Goal: Task Accomplishment & Management: Manage account settings

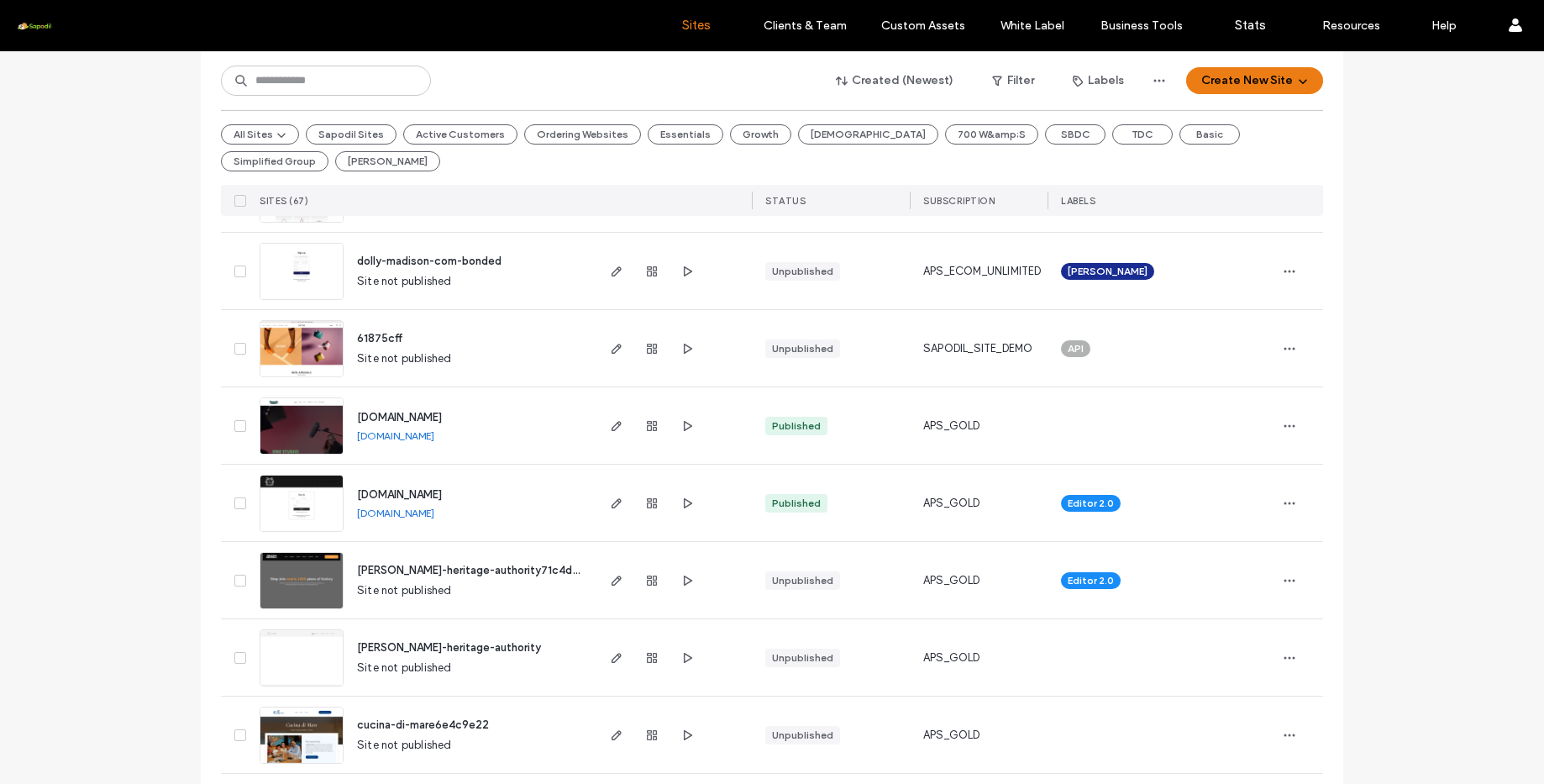
scroll to position [423, 0]
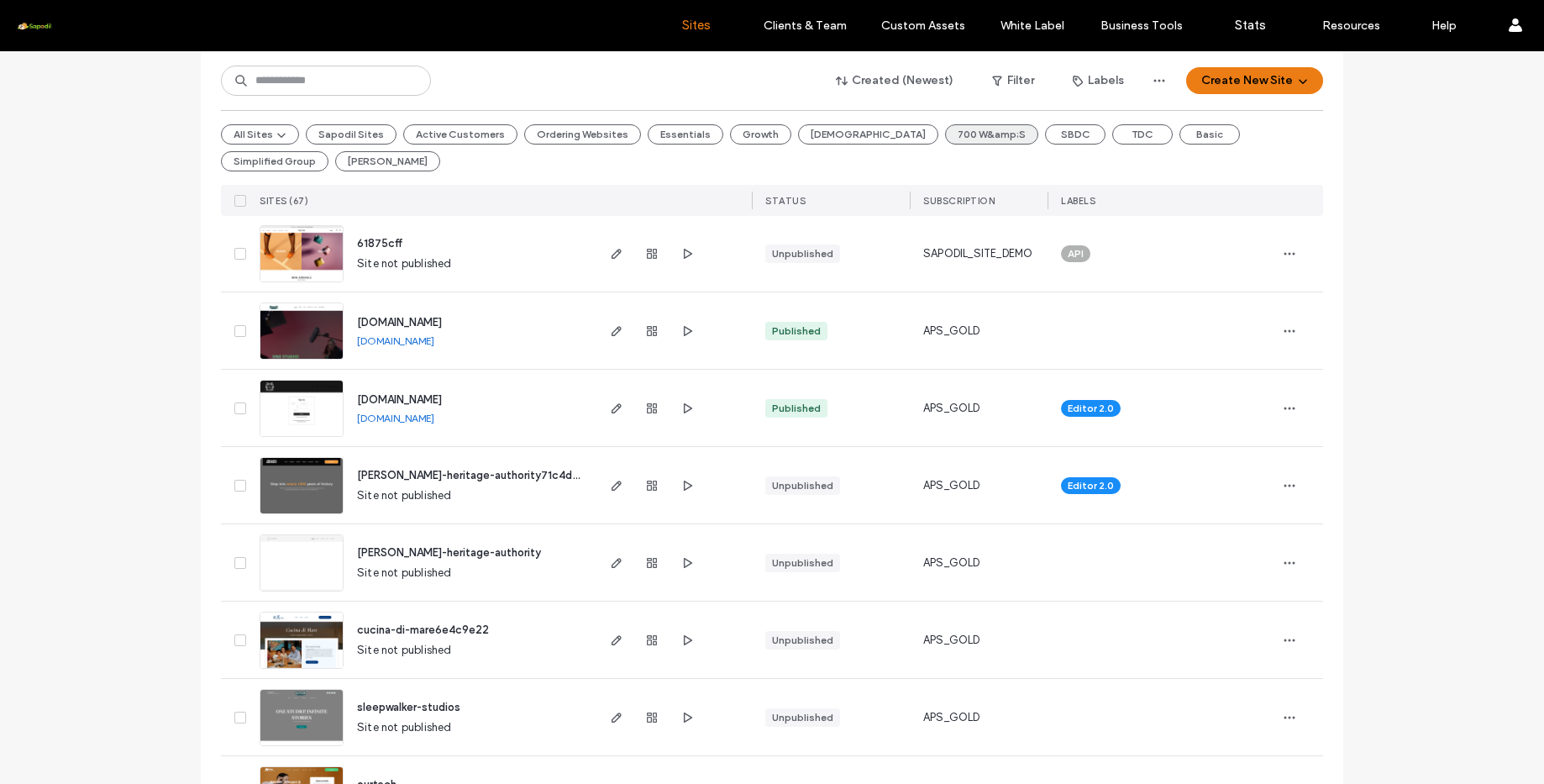
click at [945, 141] on button "700 W&amp;S" at bounding box center [991, 135] width 93 height 20
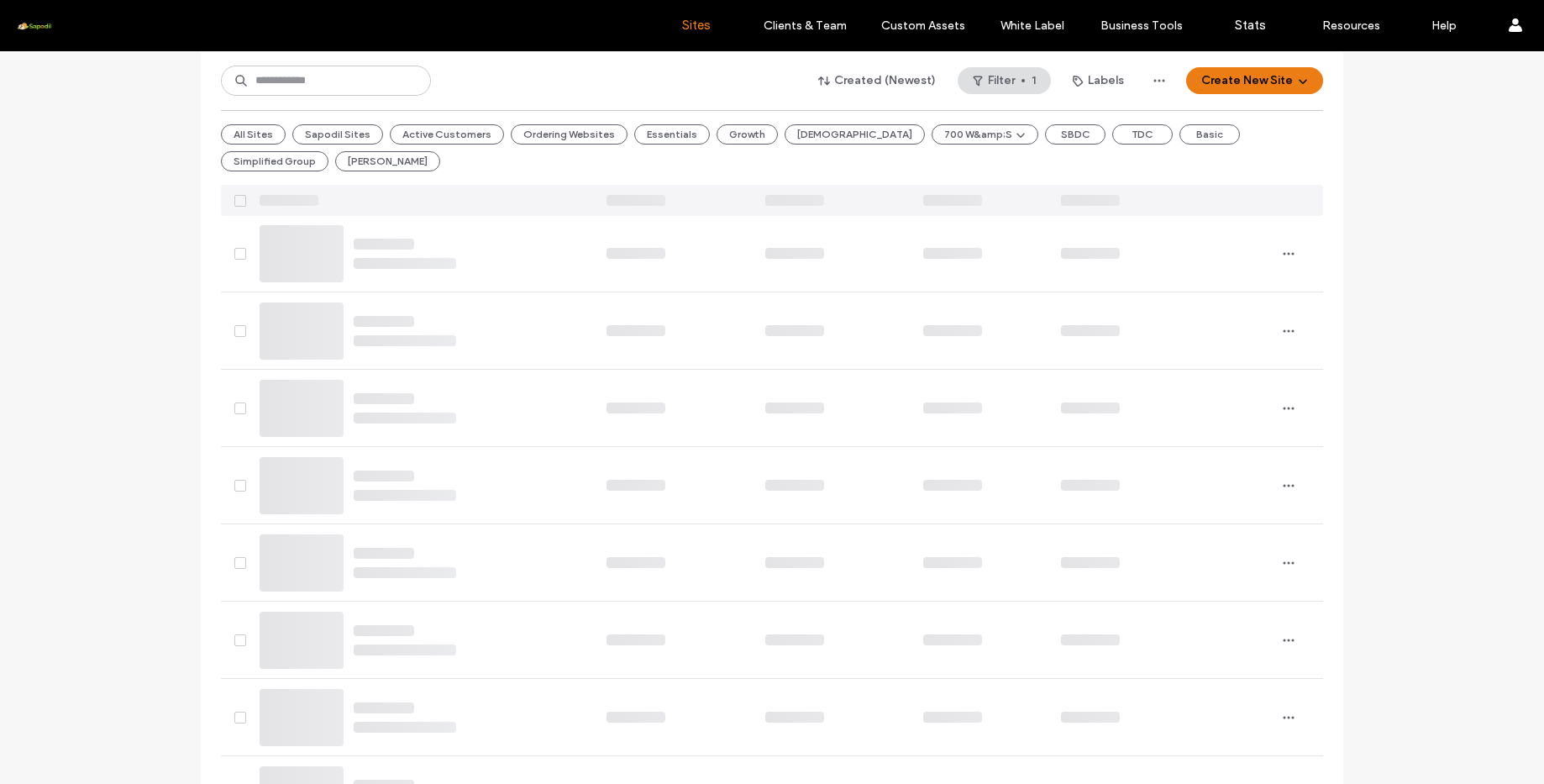
scroll to position [0, 0]
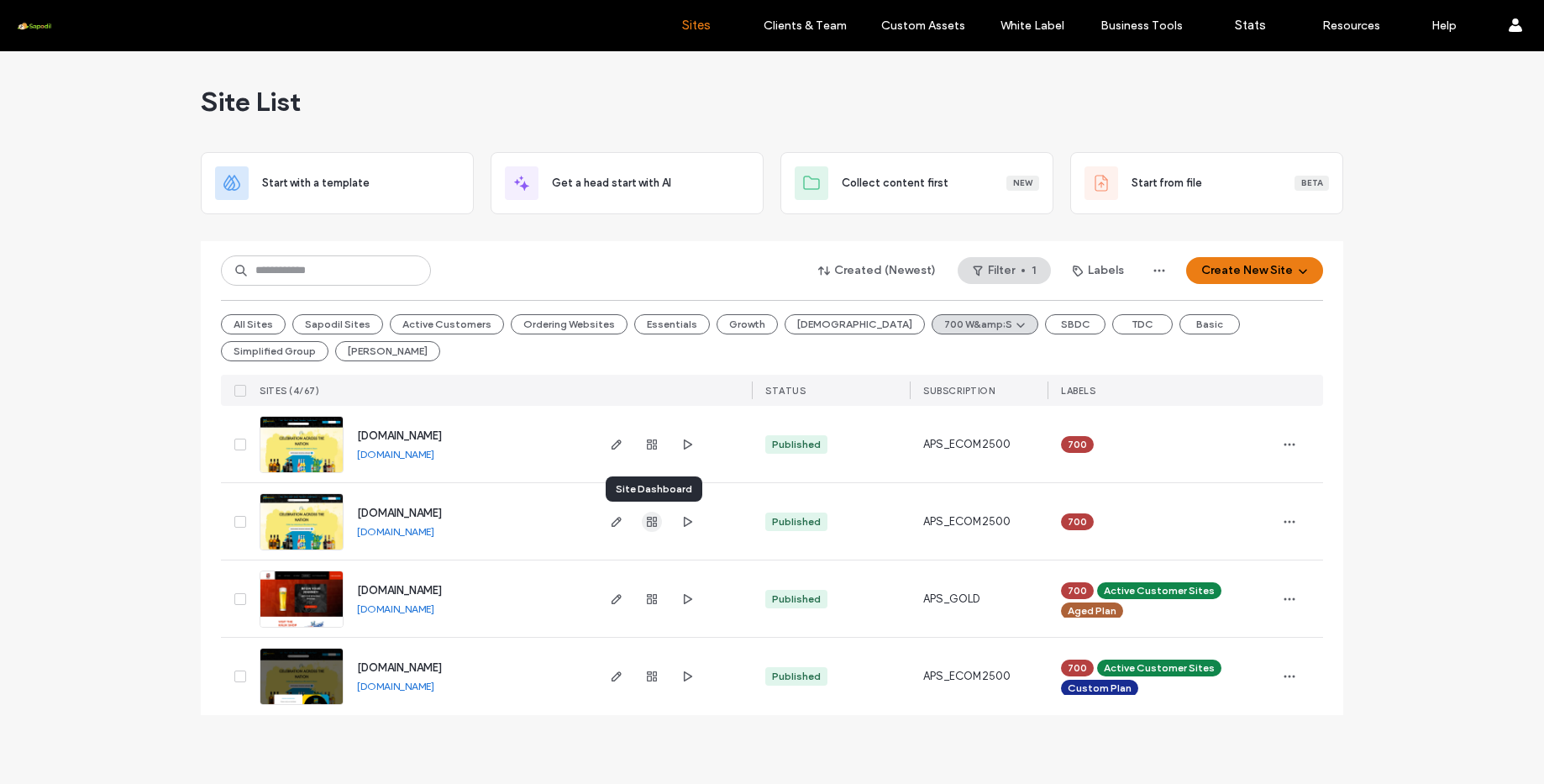
click at [660, 524] on span "button" at bounding box center [651, 521] width 20 height 20
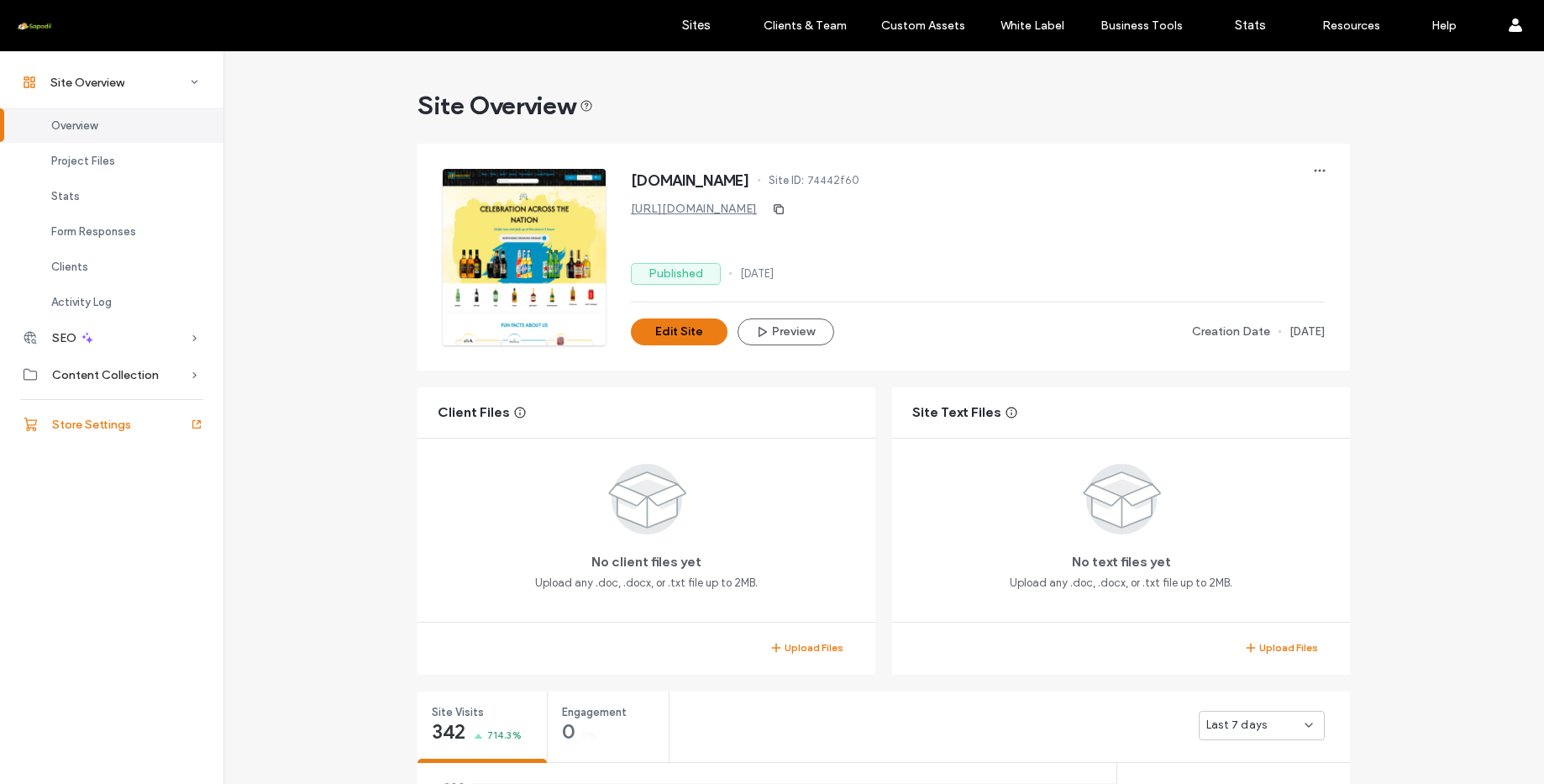
click at [162, 425] on div "Store Settings" at bounding box center [111, 424] width 223 height 37
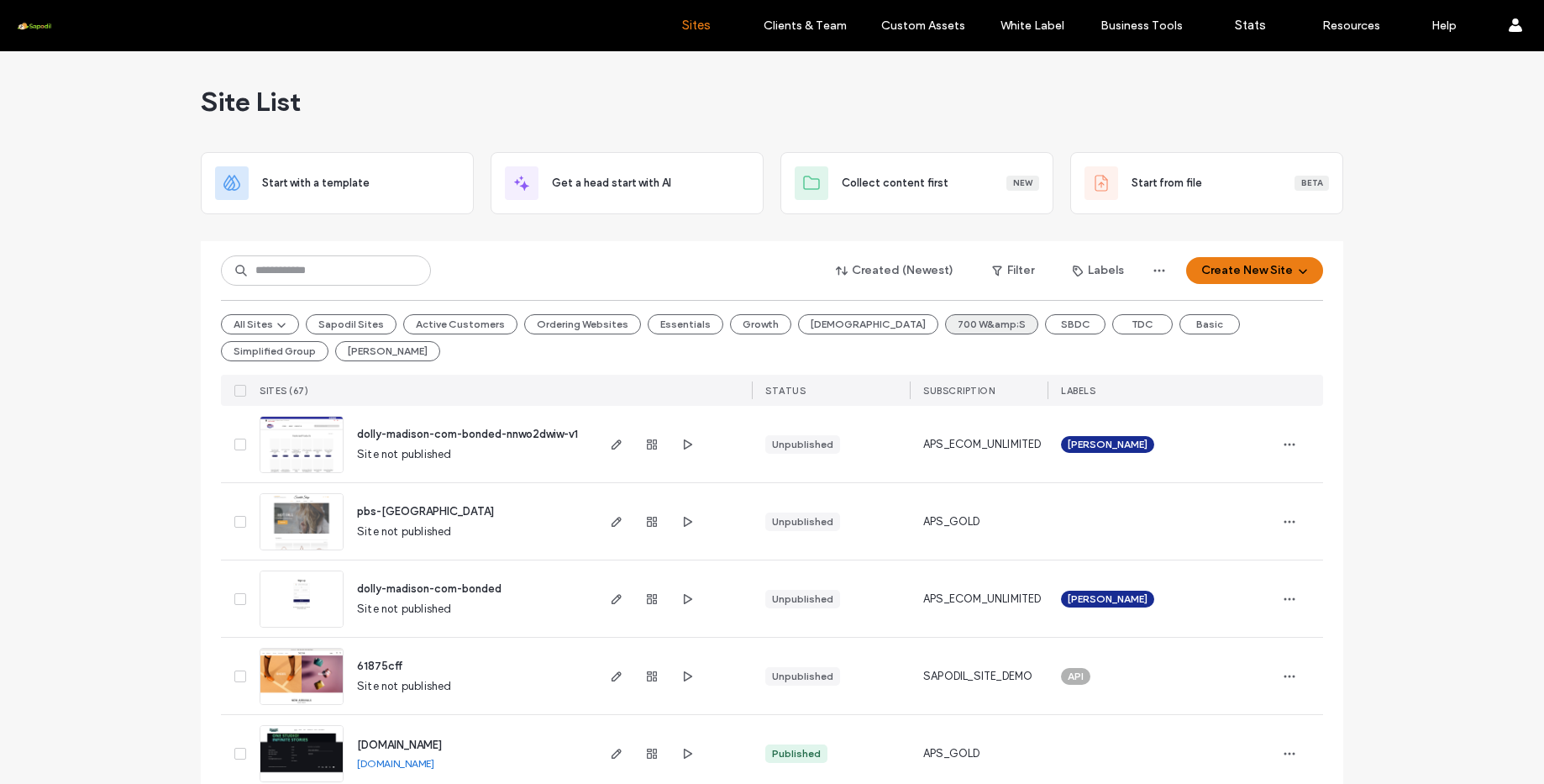
click at [945, 330] on button "700 W&amp;S" at bounding box center [991, 324] width 93 height 20
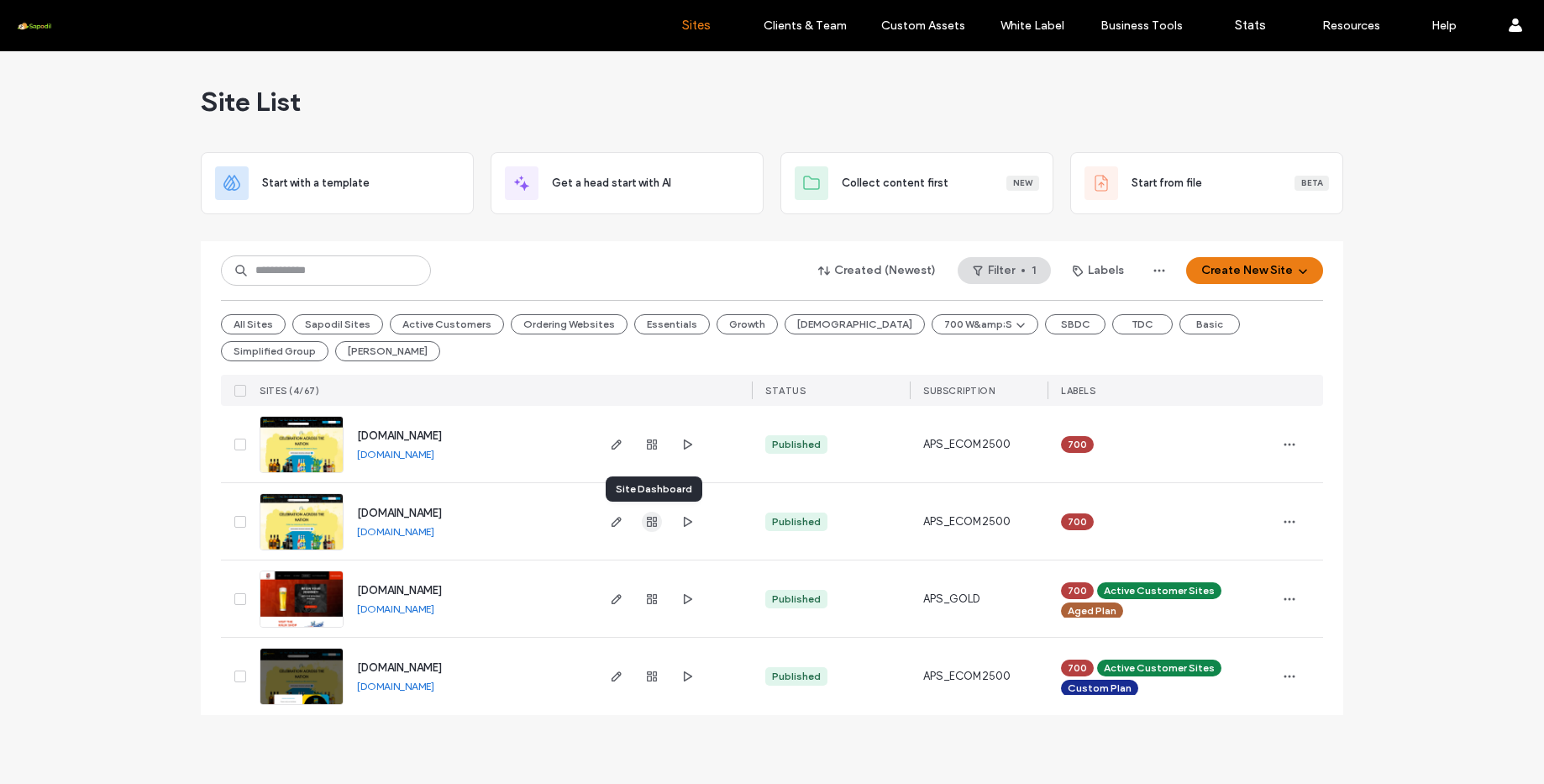
click at [659, 530] on span "button" at bounding box center [651, 521] width 20 height 20
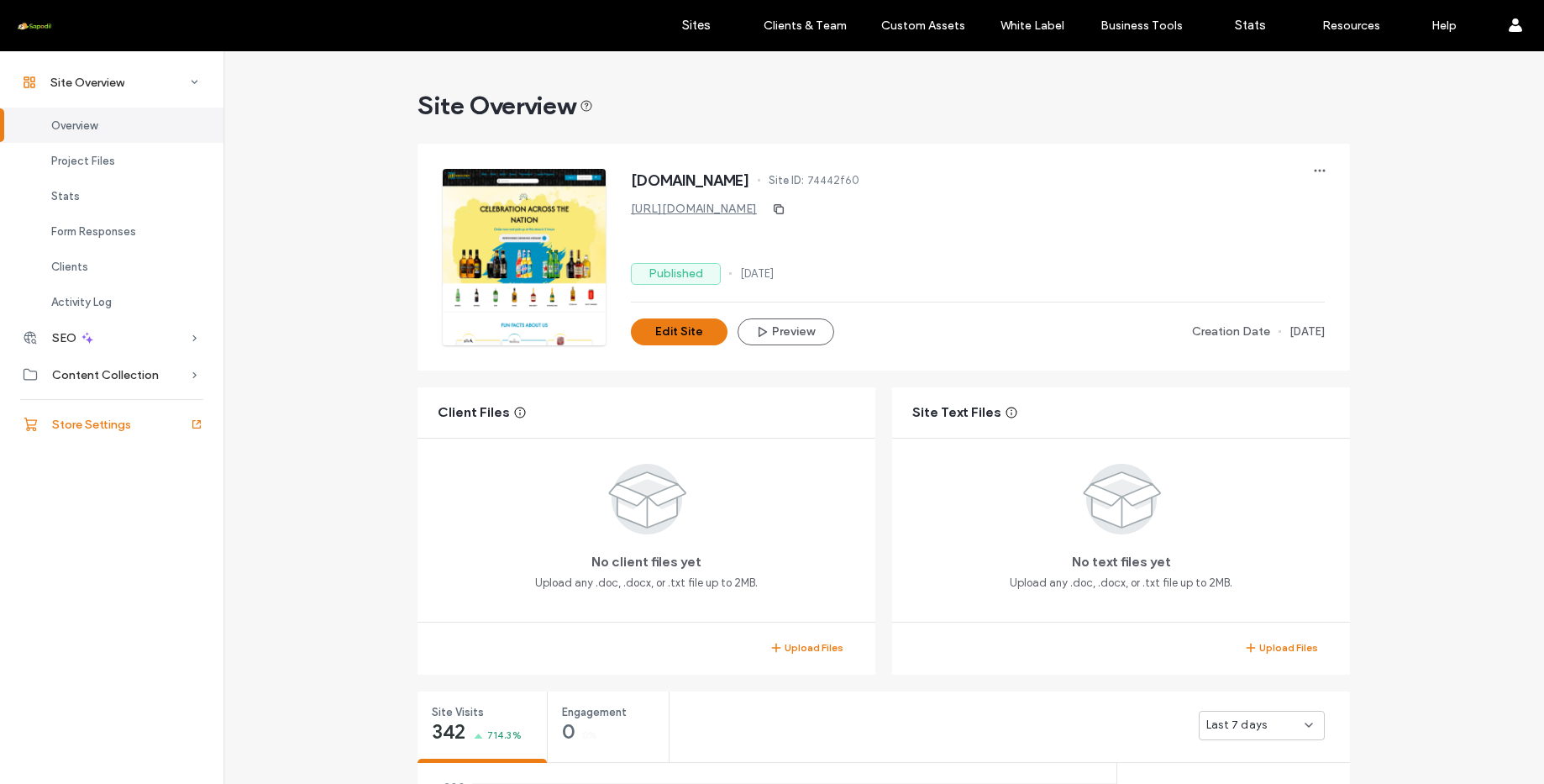
click at [119, 430] on span "Store Settings" at bounding box center [91, 425] width 79 height 14
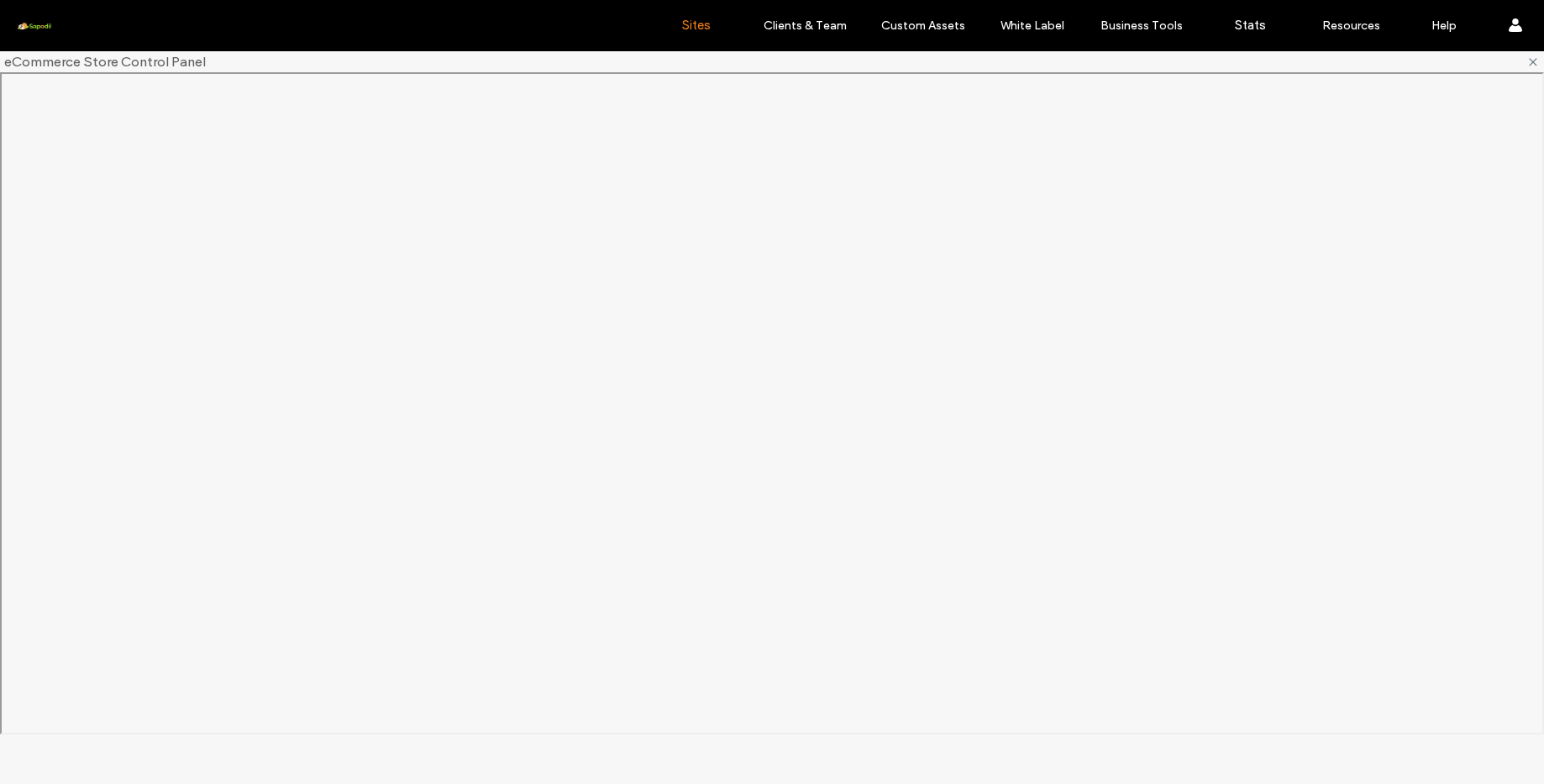
click at [705, 33] on link "Sites" at bounding box center [696, 25] width 100 height 51
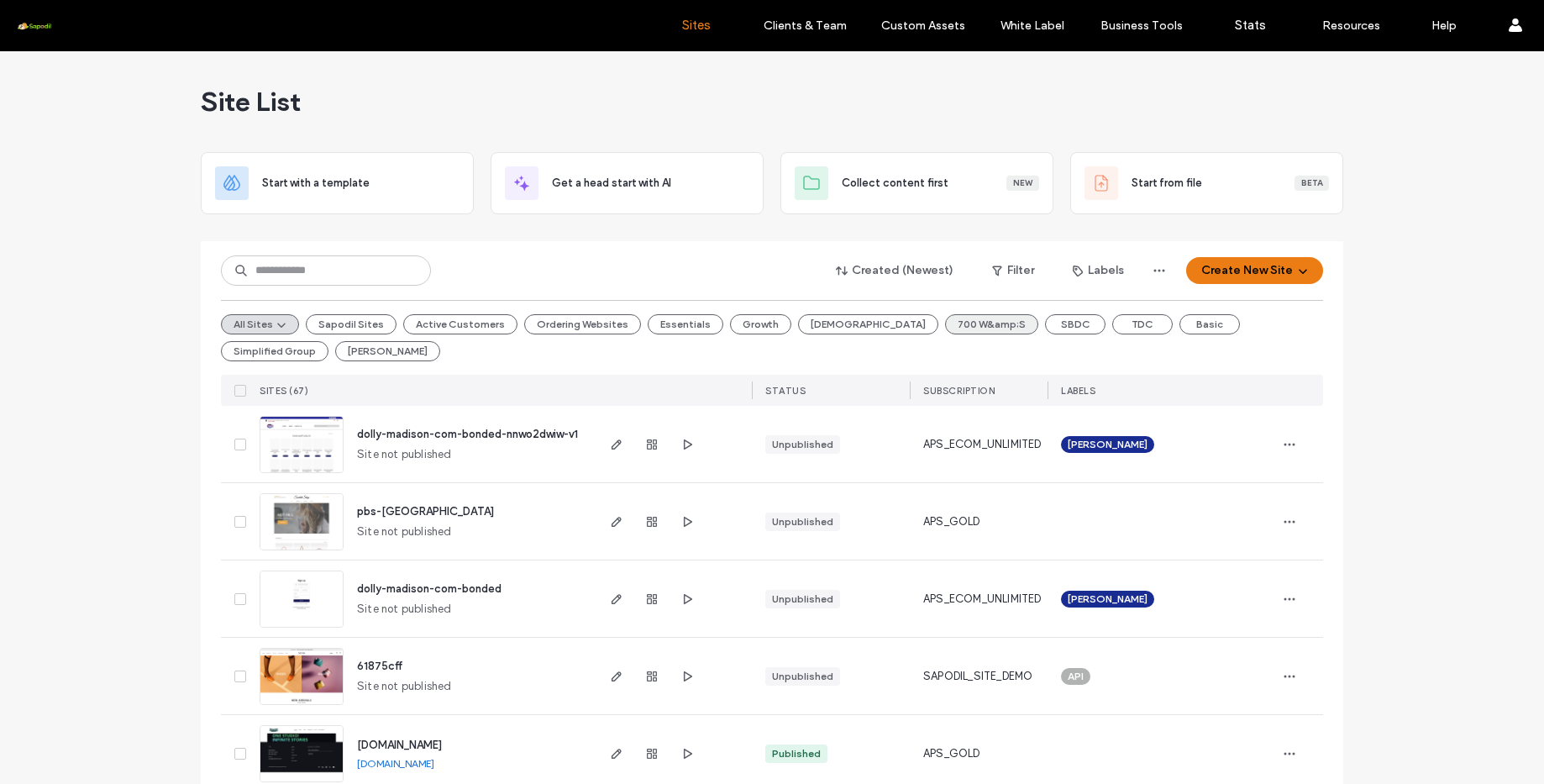
click at [945, 329] on button "700 W&amp;S" at bounding box center [991, 324] width 93 height 20
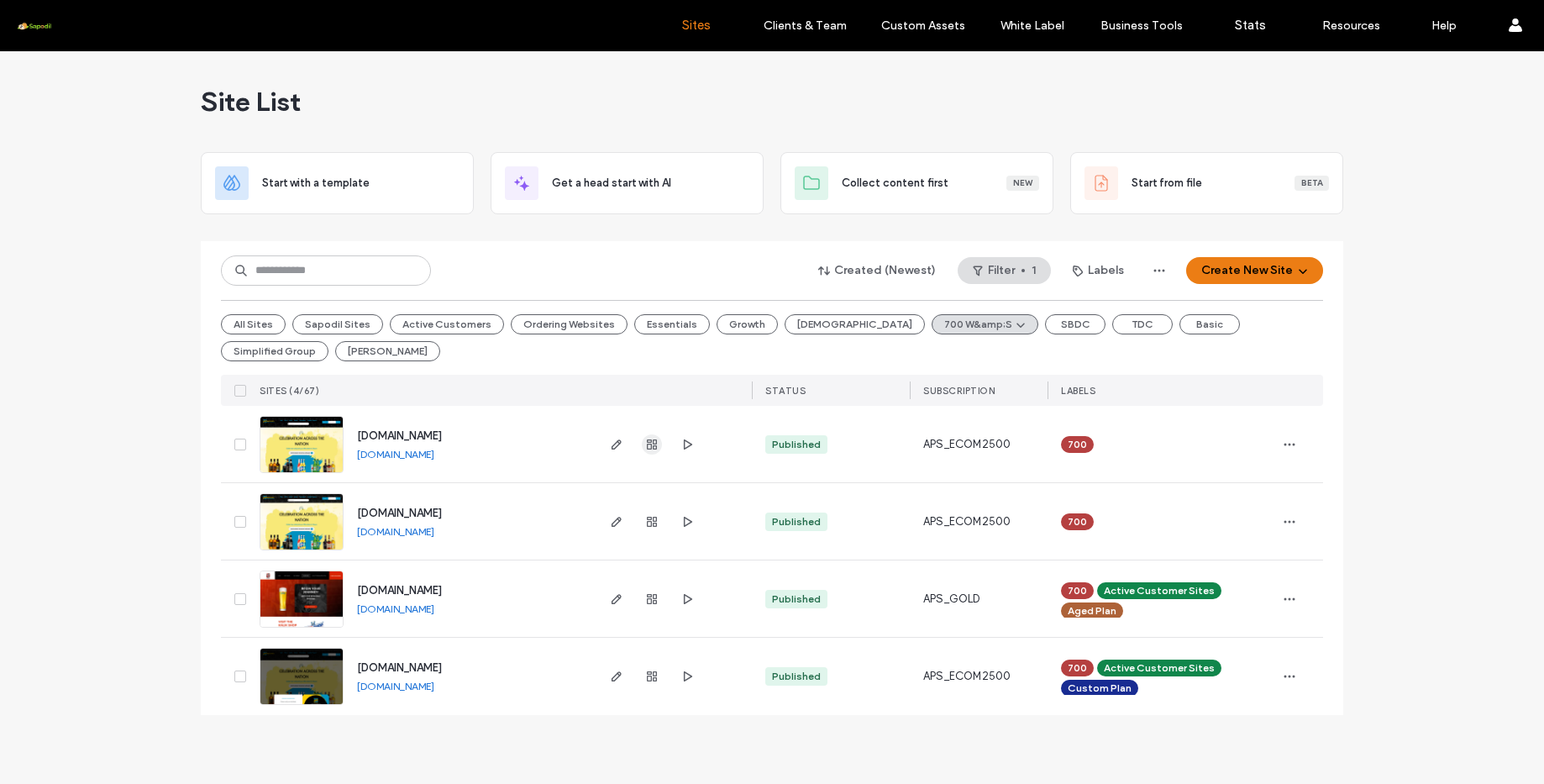
click at [652, 437] on icon "button" at bounding box center [651, 443] width 14 height 14
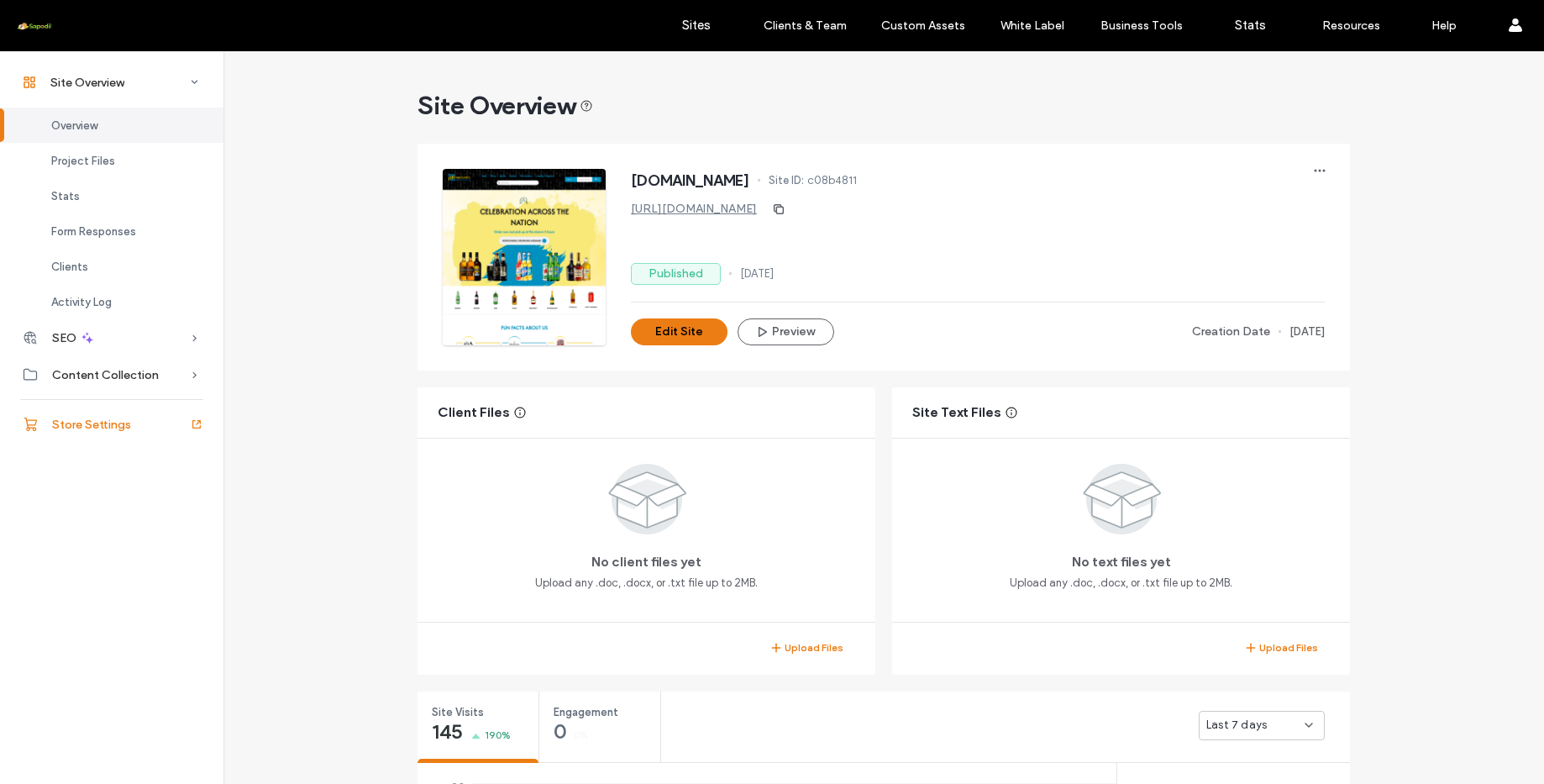
click at [99, 423] on span "Store Settings" at bounding box center [91, 425] width 79 height 14
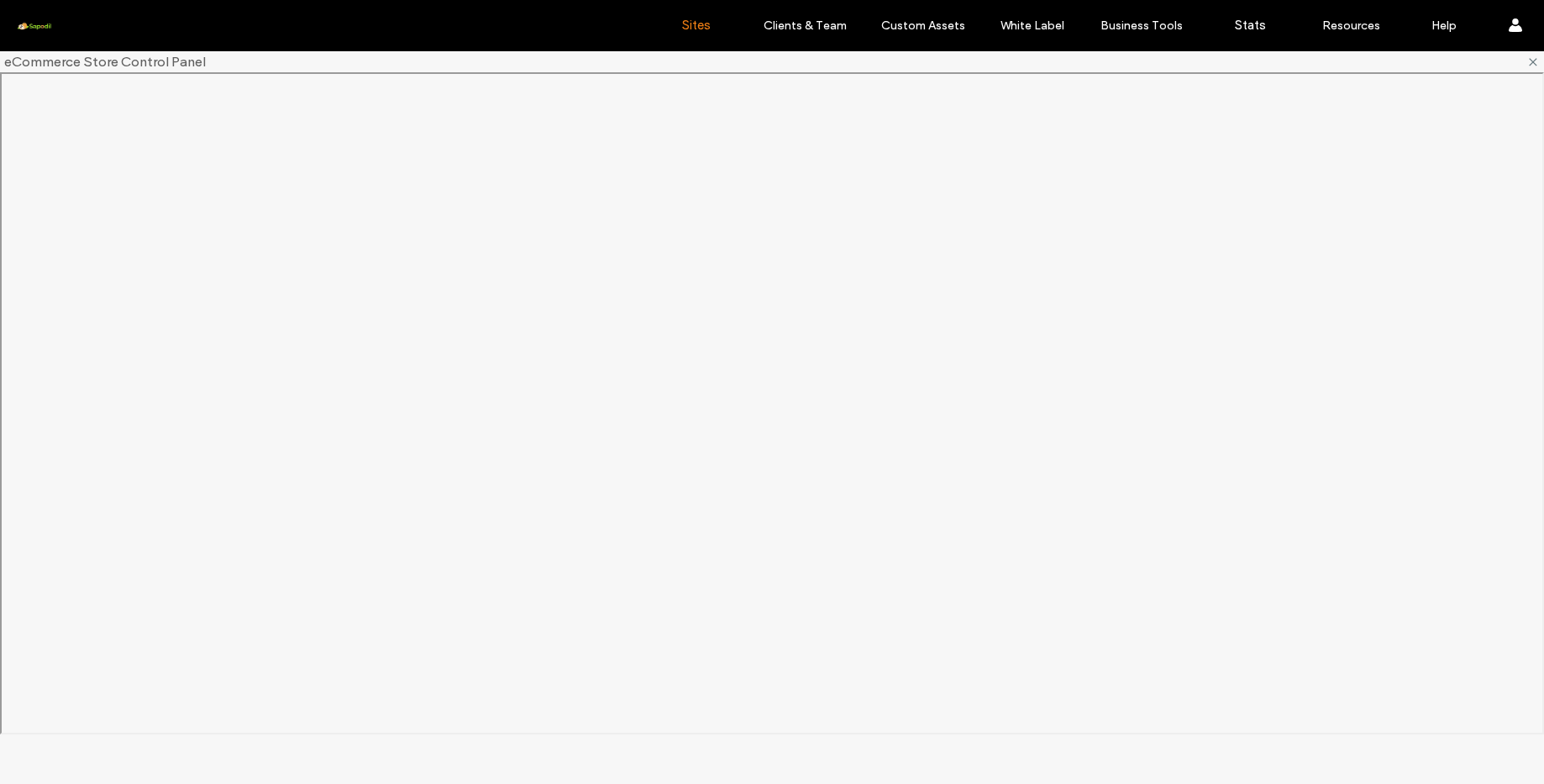
click at [690, 33] on link "Sites" at bounding box center [696, 25] width 100 height 51
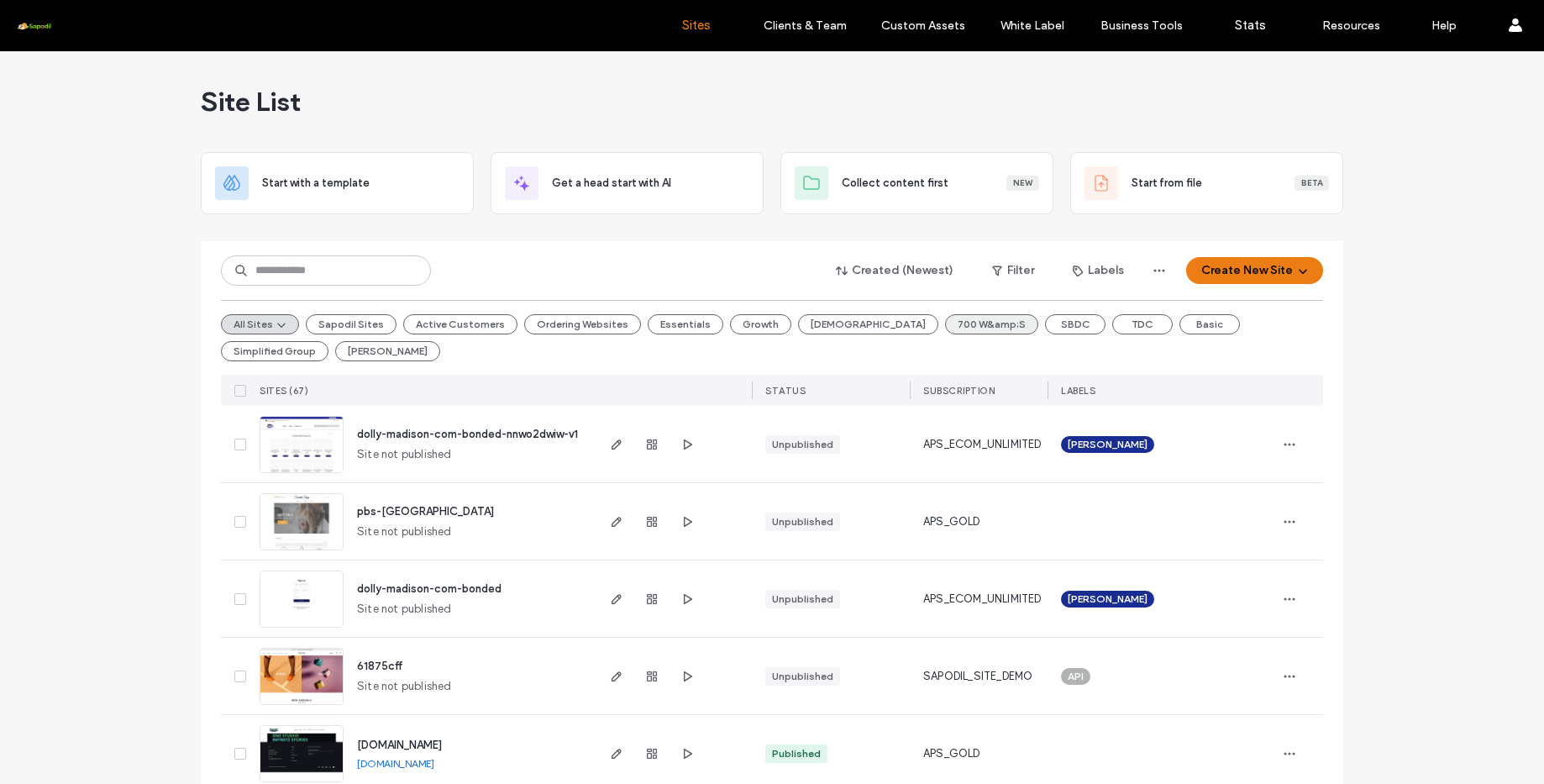
click at [945, 320] on button "700 W&amp;S" at bounding box center [991, 324] width 93 height 20
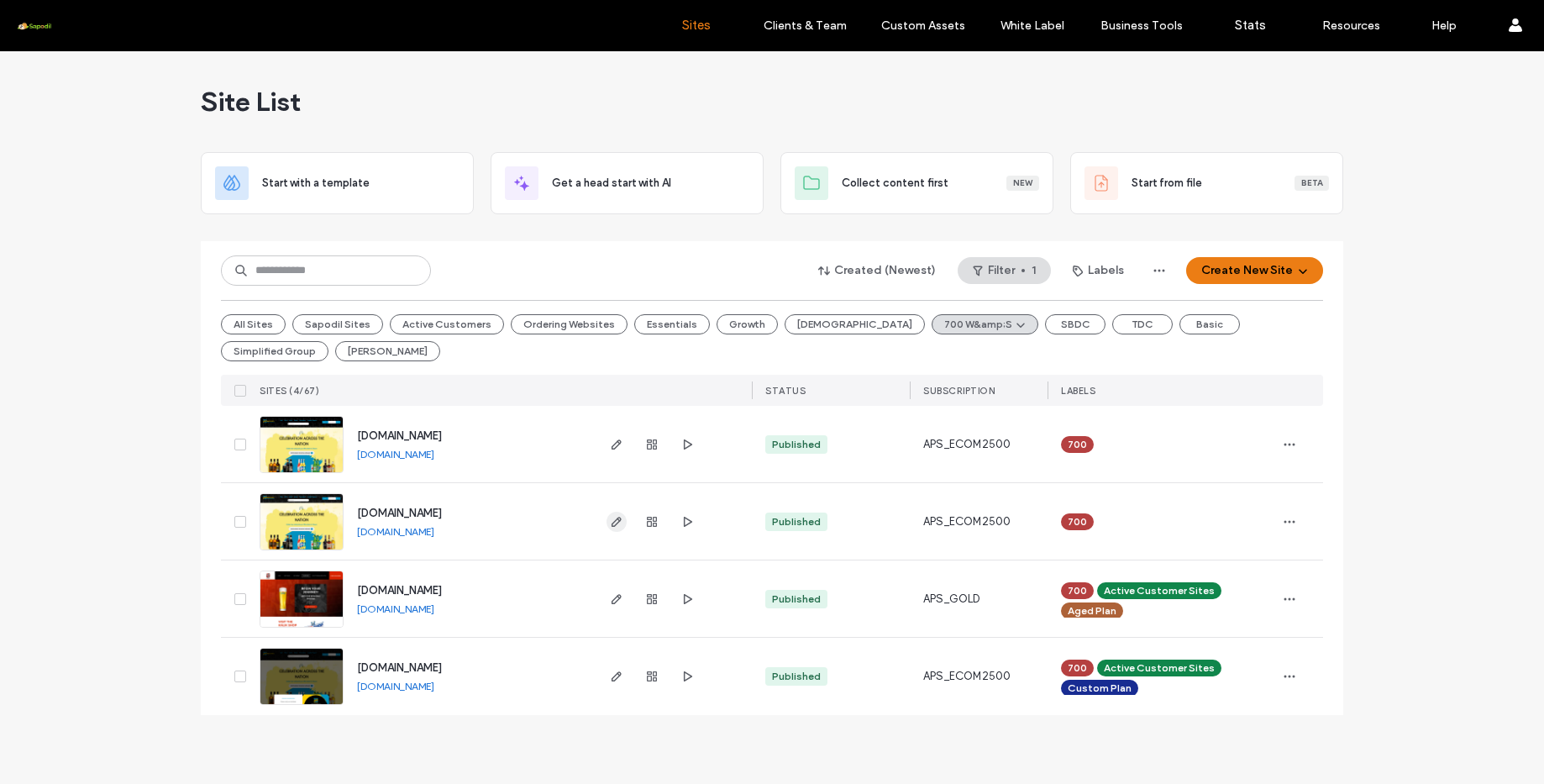
click at [619, 523] on icon "button" at bounding box center [616, 521] width 14 height 14
click at [410, 667] on span "[DOMAIN_NAME]" at bounding box center [399, 667] width 85 height 13
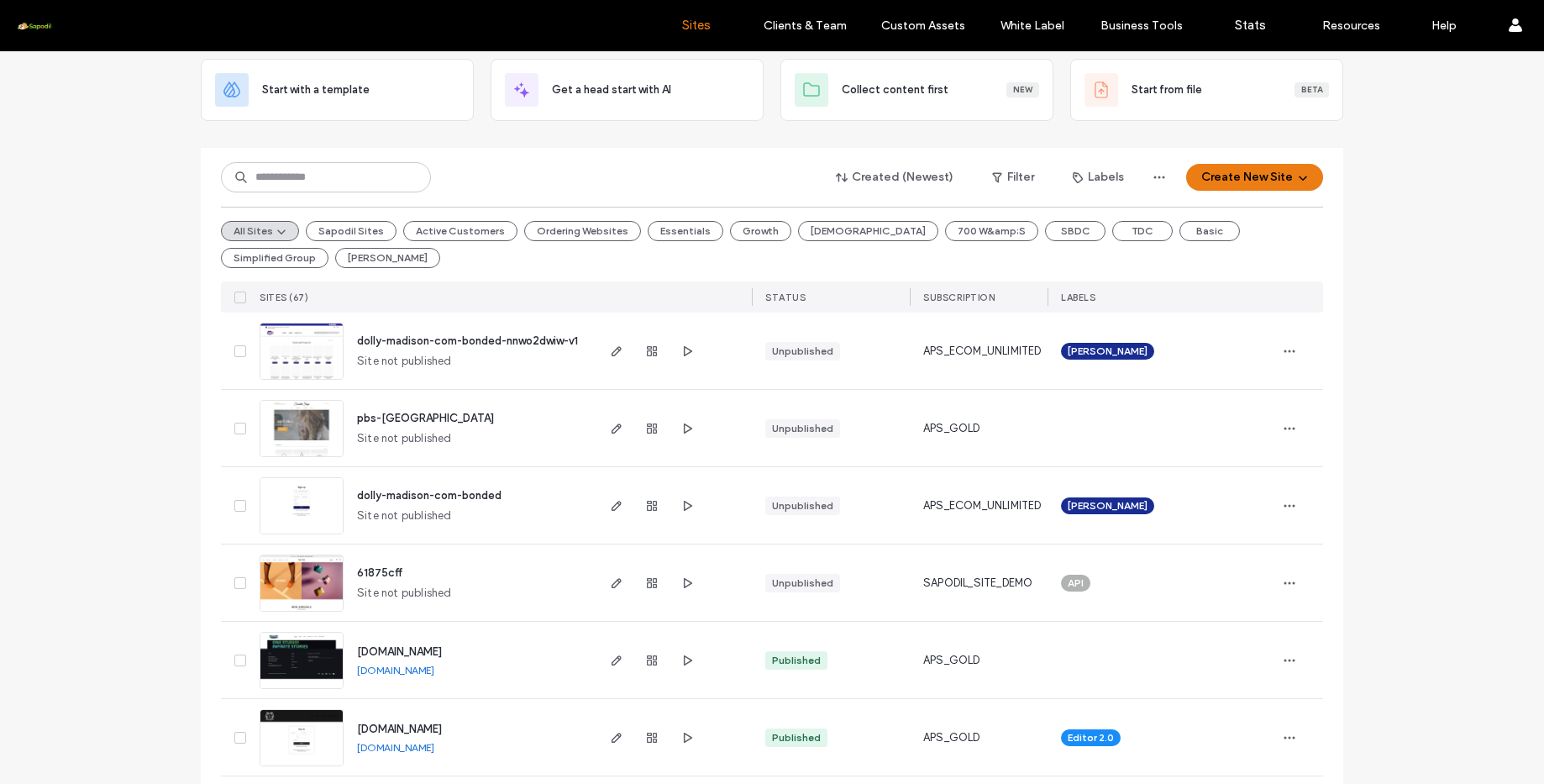
scroll to position [332, 0]
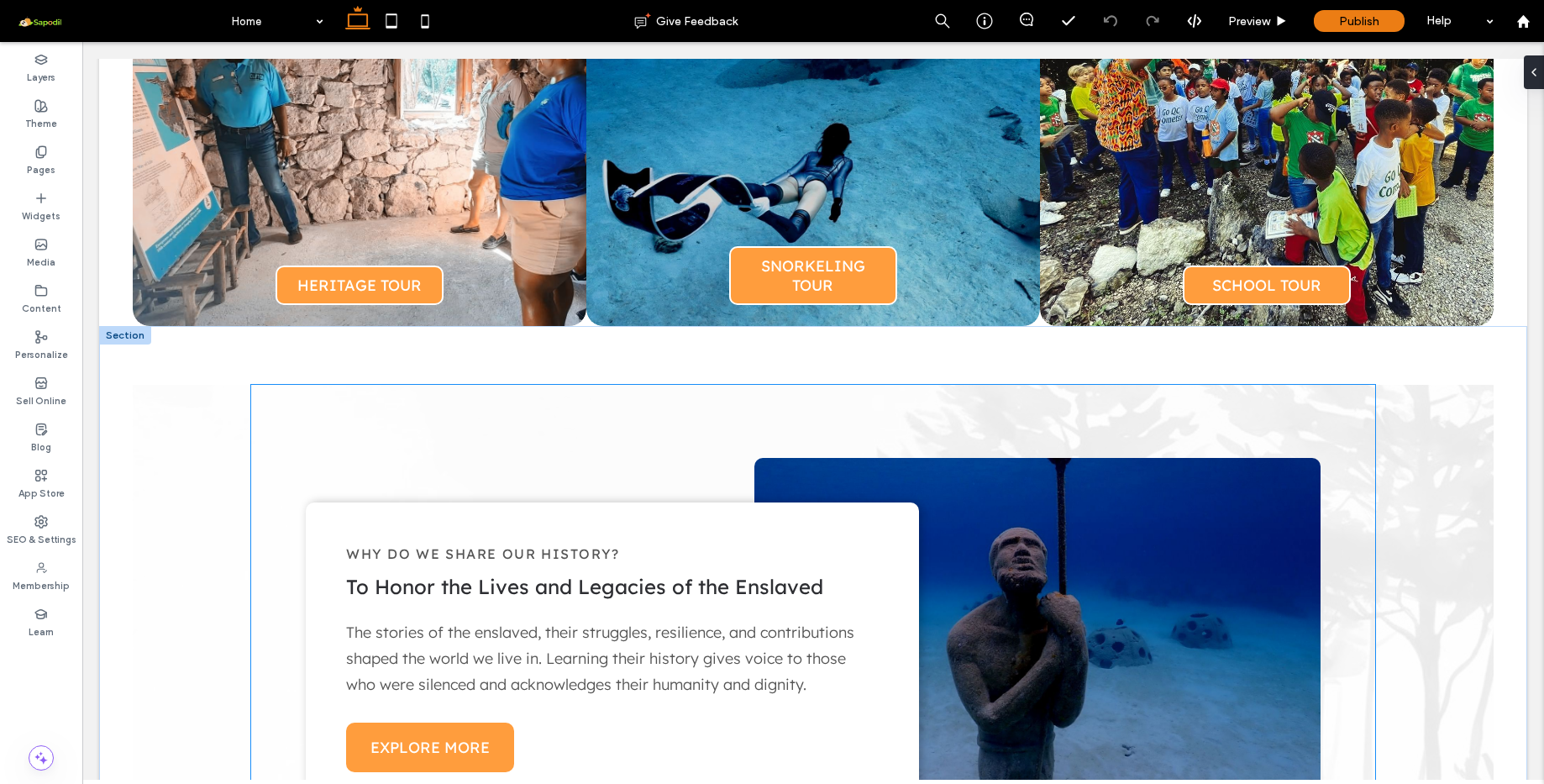
scroll to position [1532, 0]
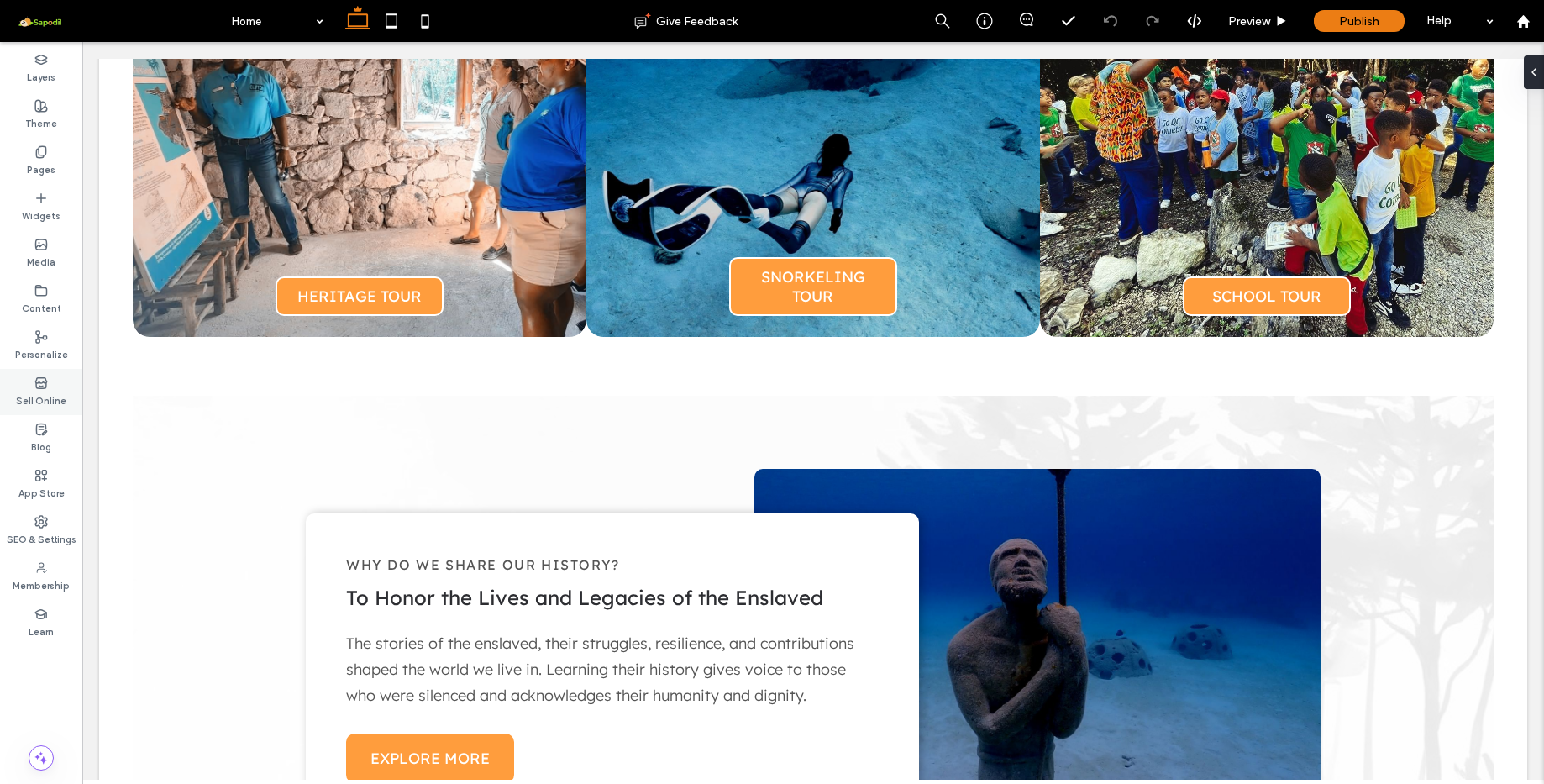
click at [45, 387] on icon at bounding box center [41, 383] width 14 height 14
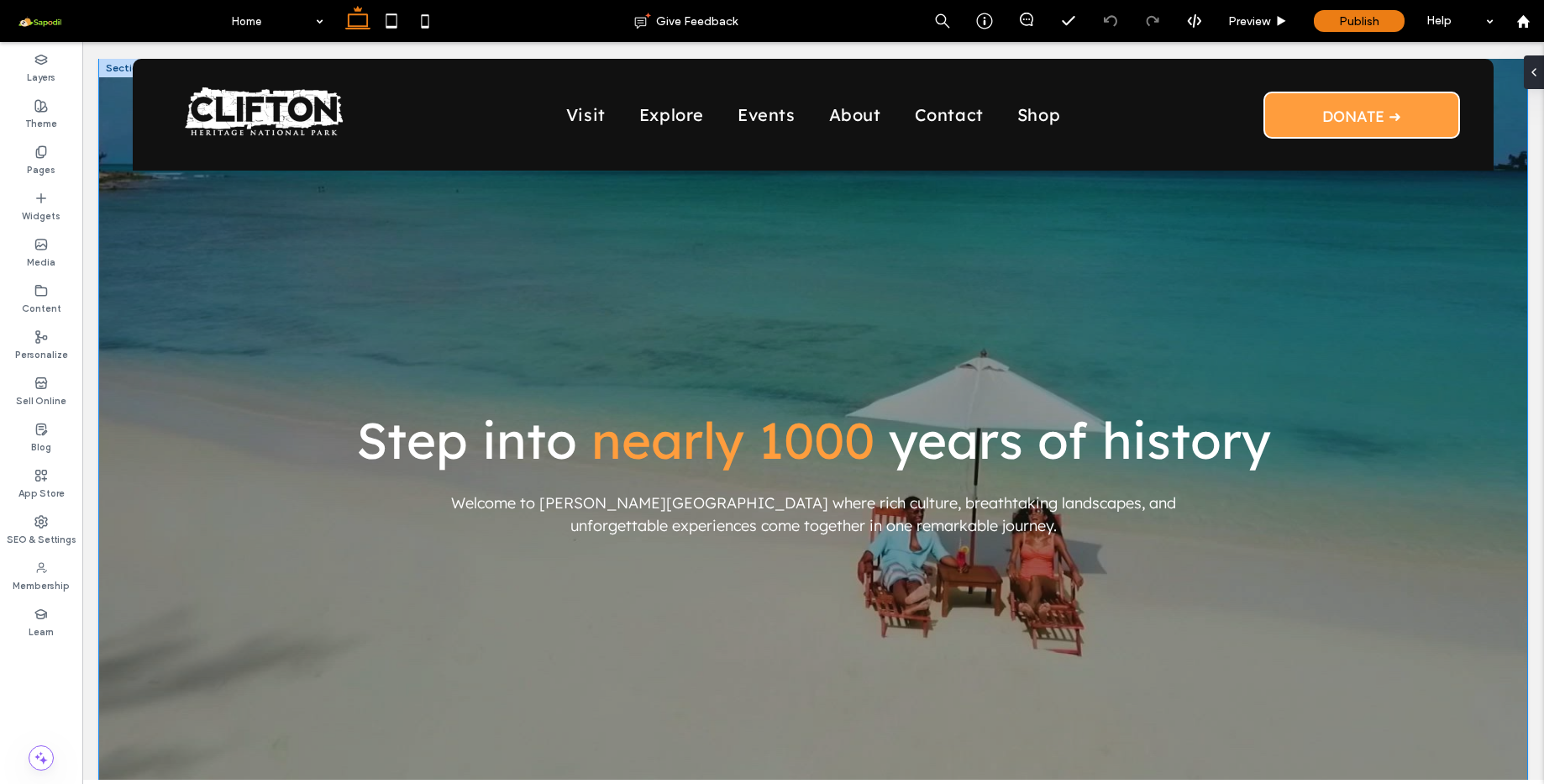
scroll to position [634, 0]
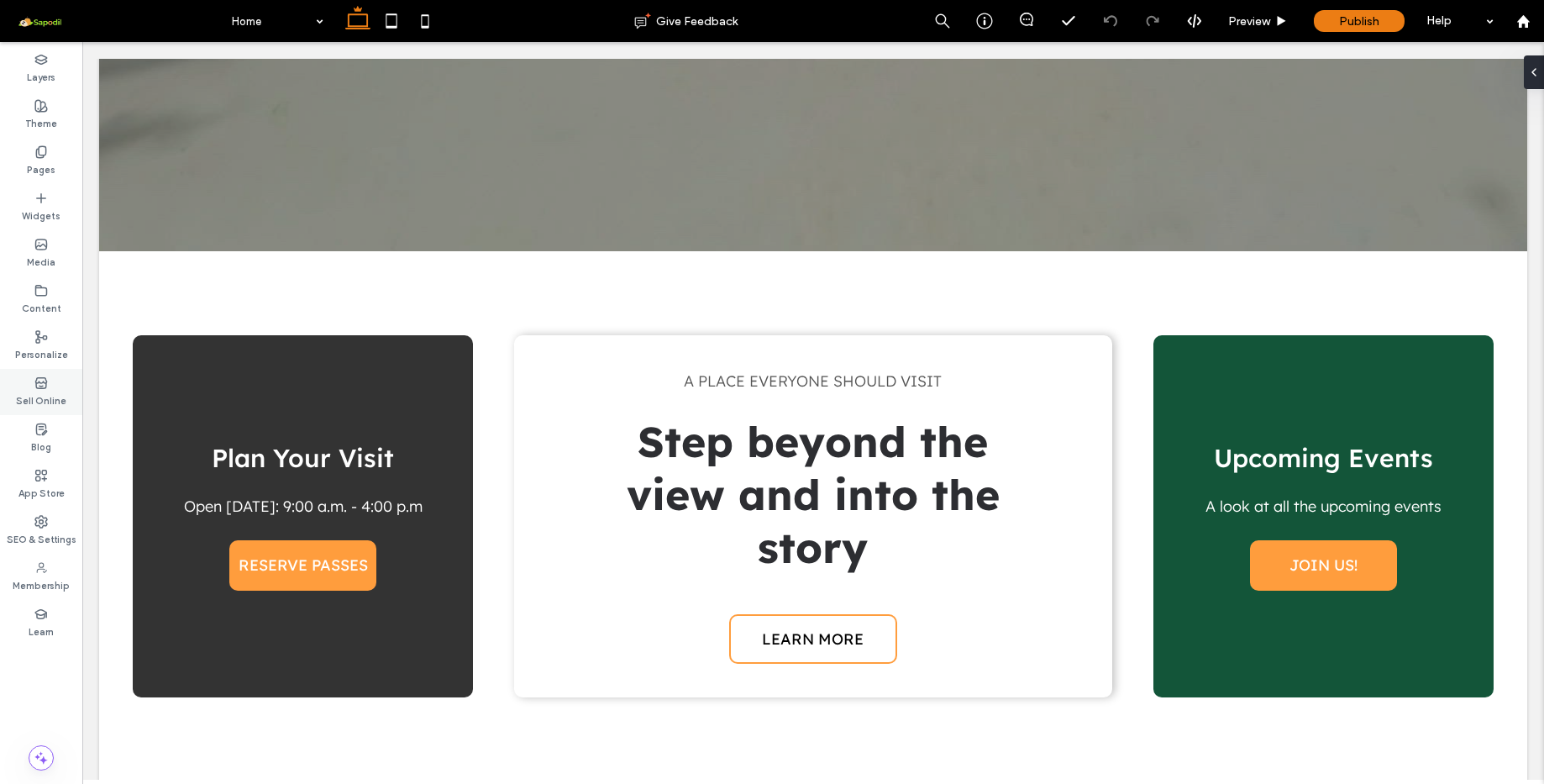
click at [48, 387] on div "Sell Online" at bounding box center [41, 391] width 82 height 46
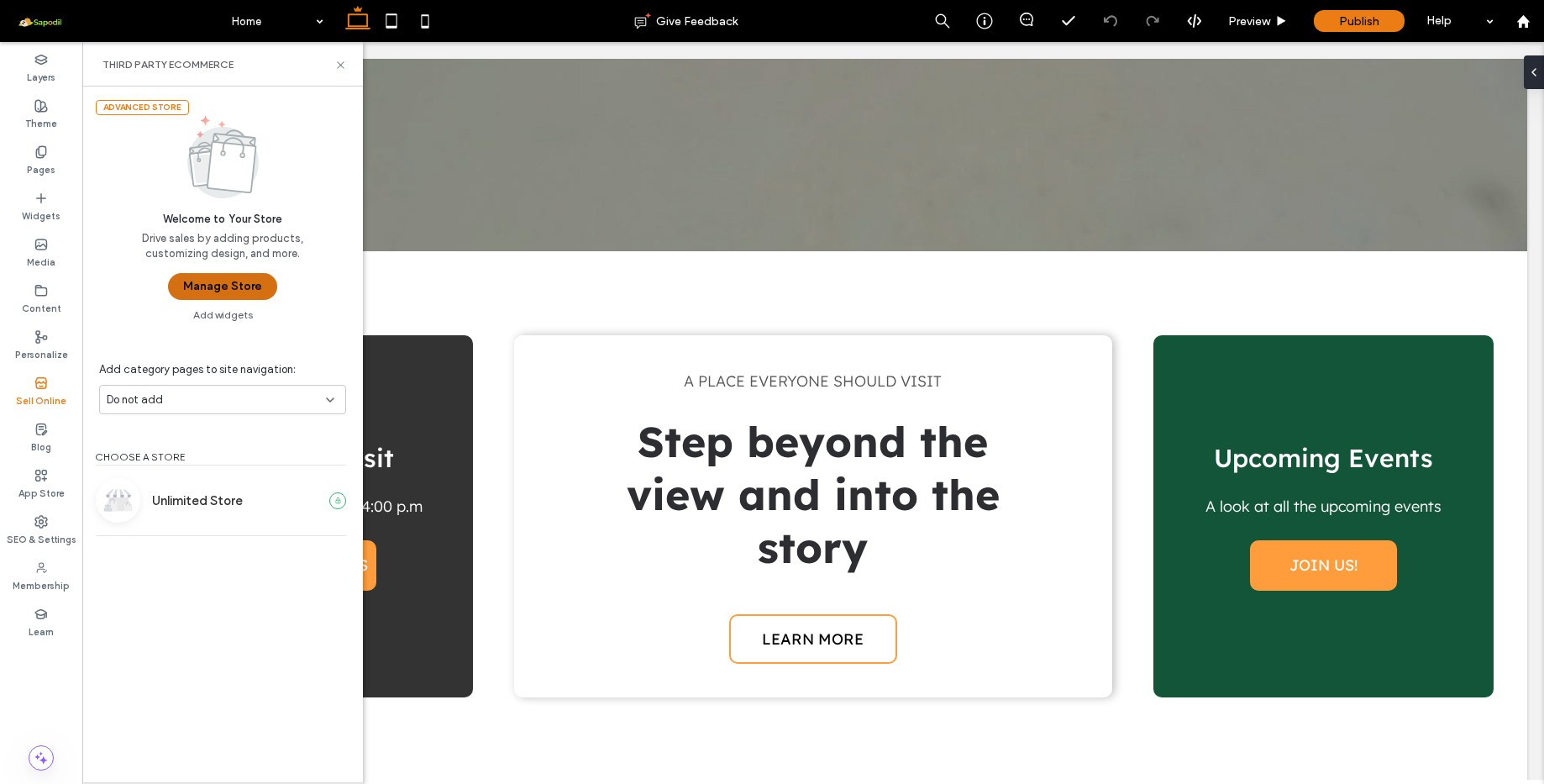
click at [219, 291] on button "Manage Store" at bounding box center [222, 286] width 109 height 27
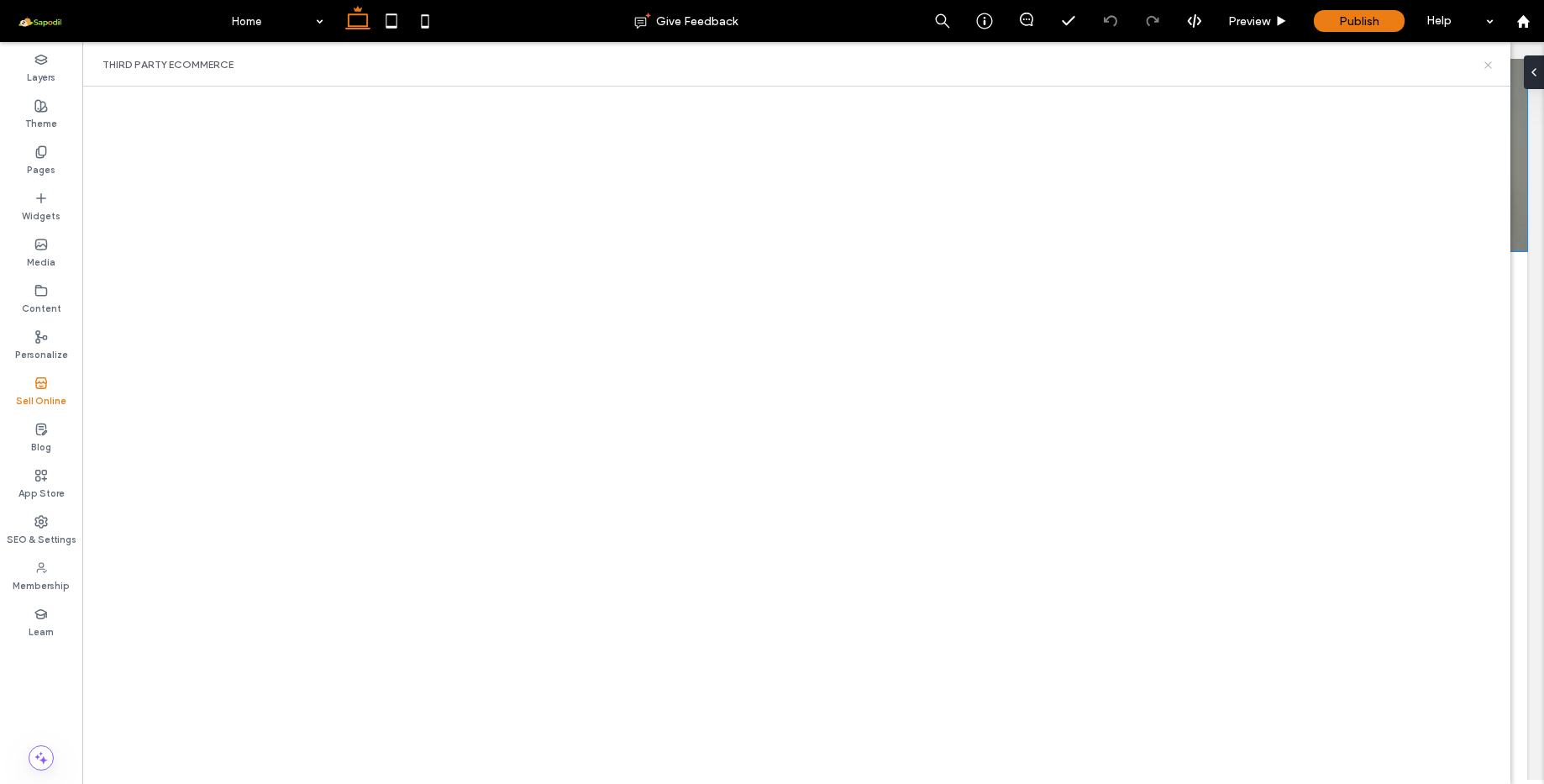
click at [1487, 65] on icon at bounding box center [1488, 65] width 13 height 13
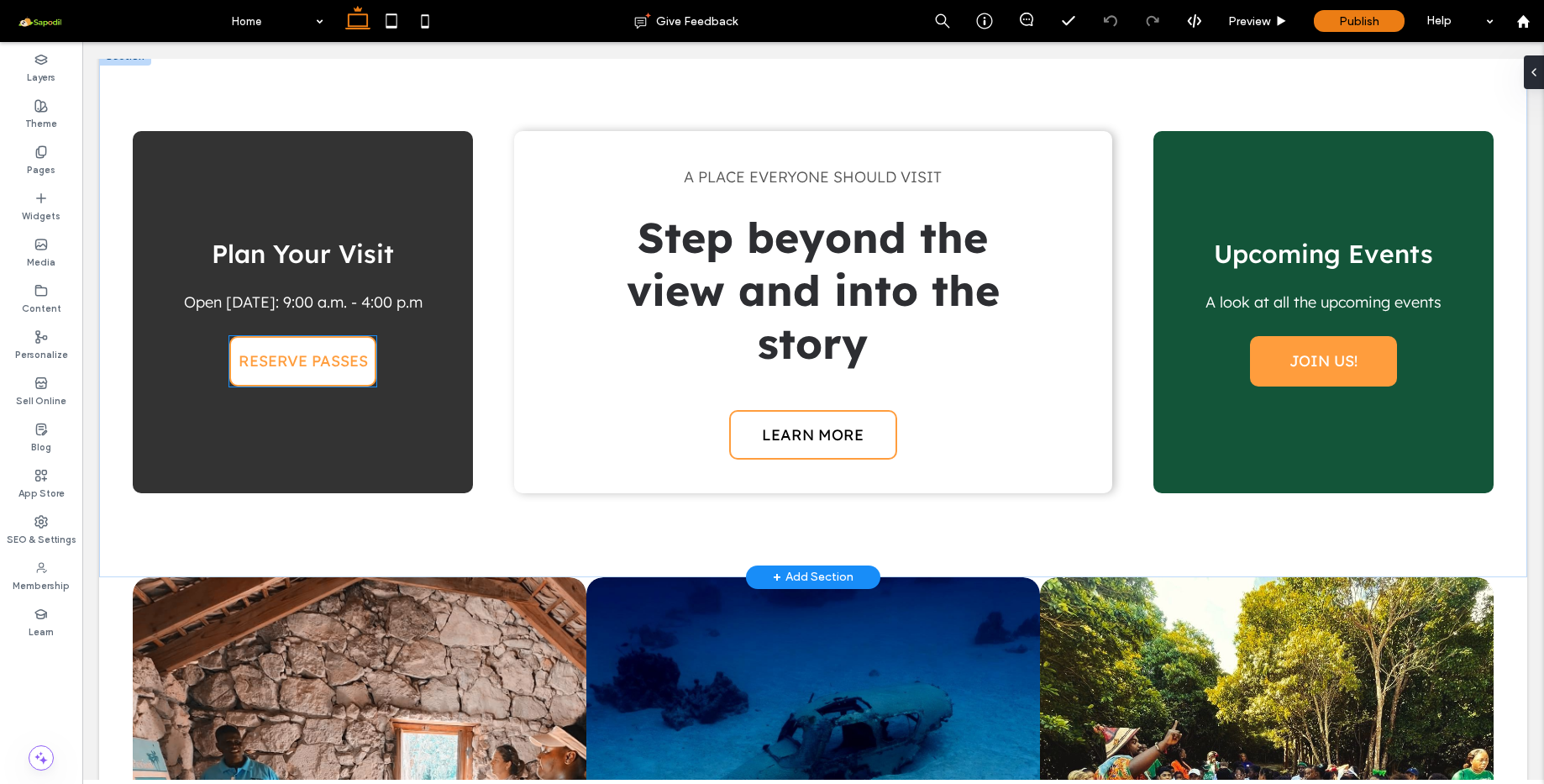
scroll to position [817, 0]
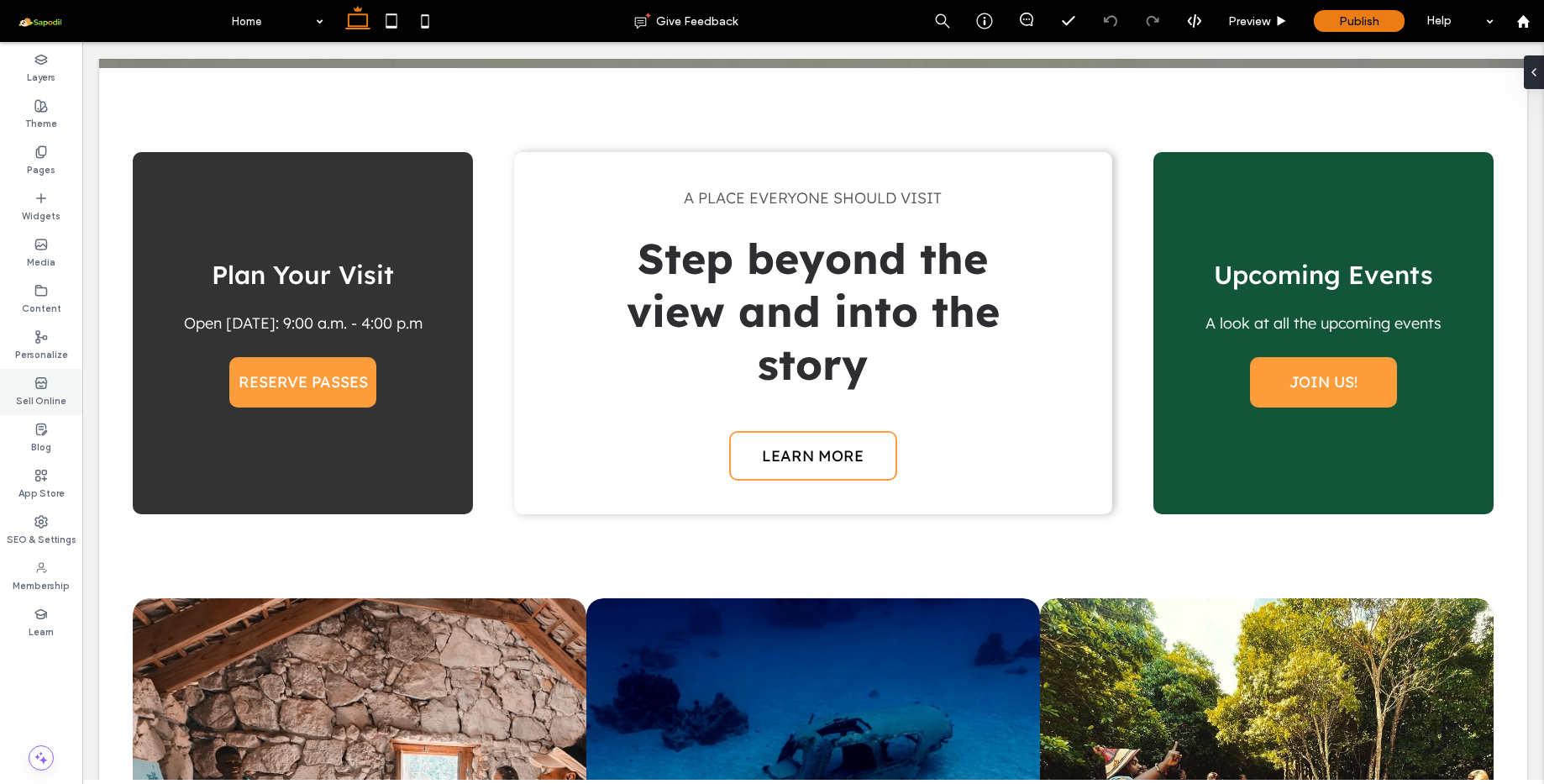
click at [42, 387] on use at bounding box center [41, 381] width 11 height 10
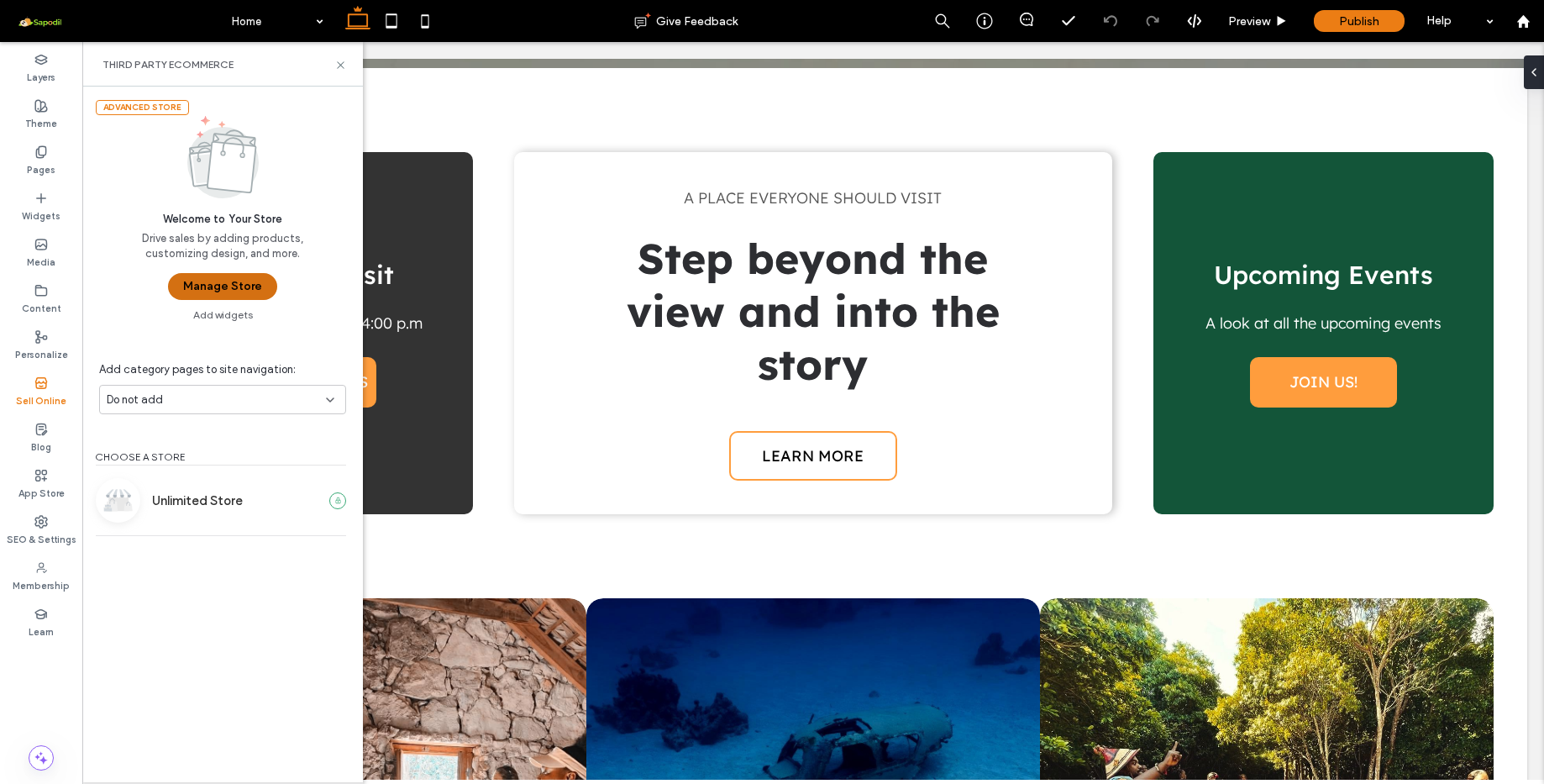
click at [214, 292] on button "Manage Store" at bounding box center [222, 286] width 109 height 27
